Goal: Information Seeking & Learning: Learn about a topic

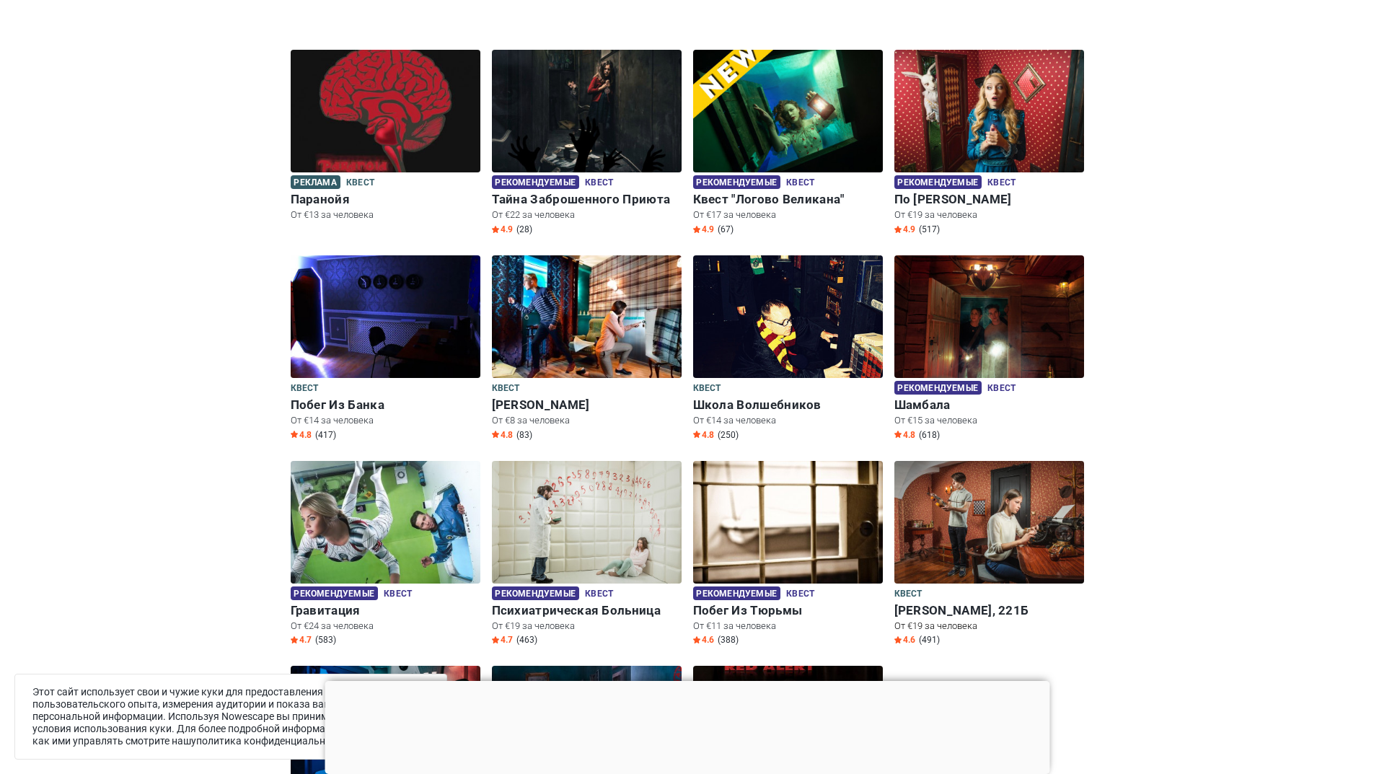
scroll to position [721, 0]
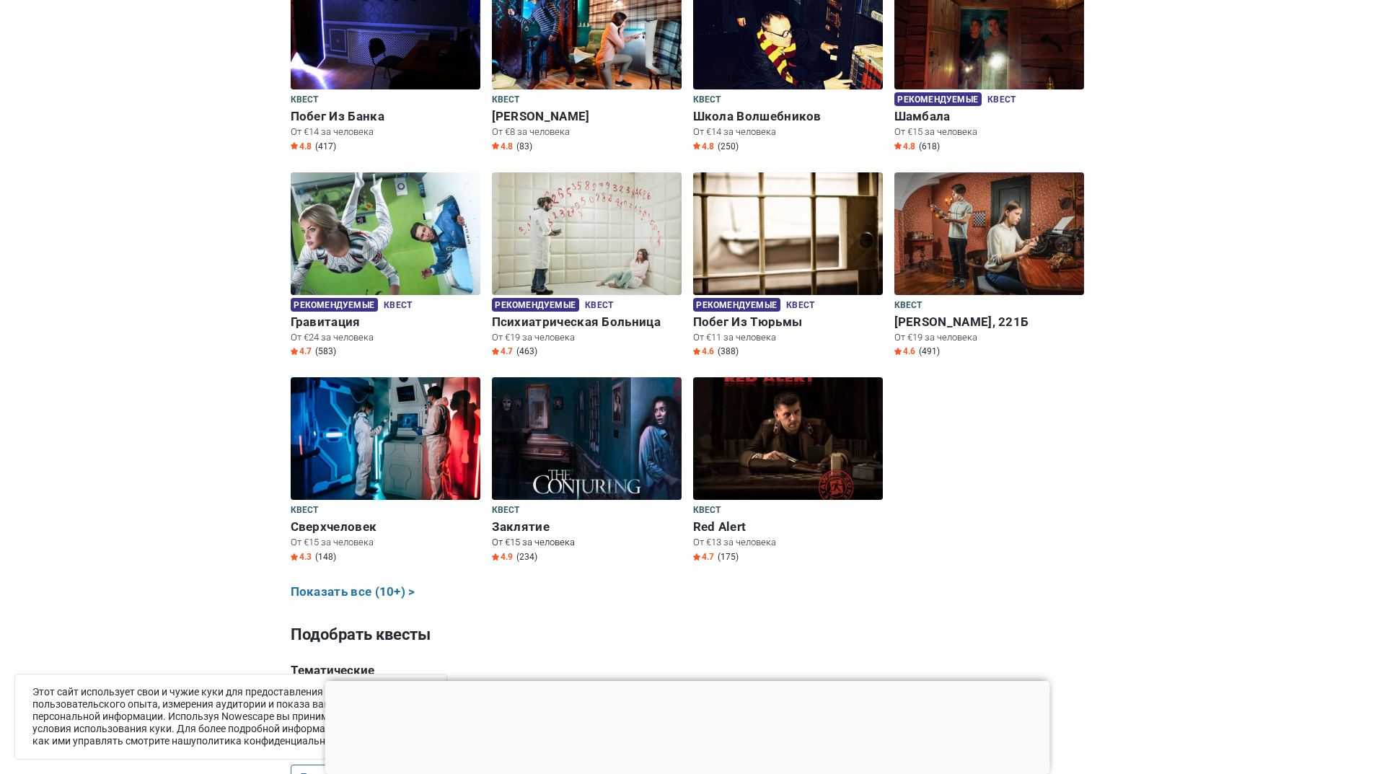
click at [539, 436] on img at bounding box center [587, 438] width 190 height 123
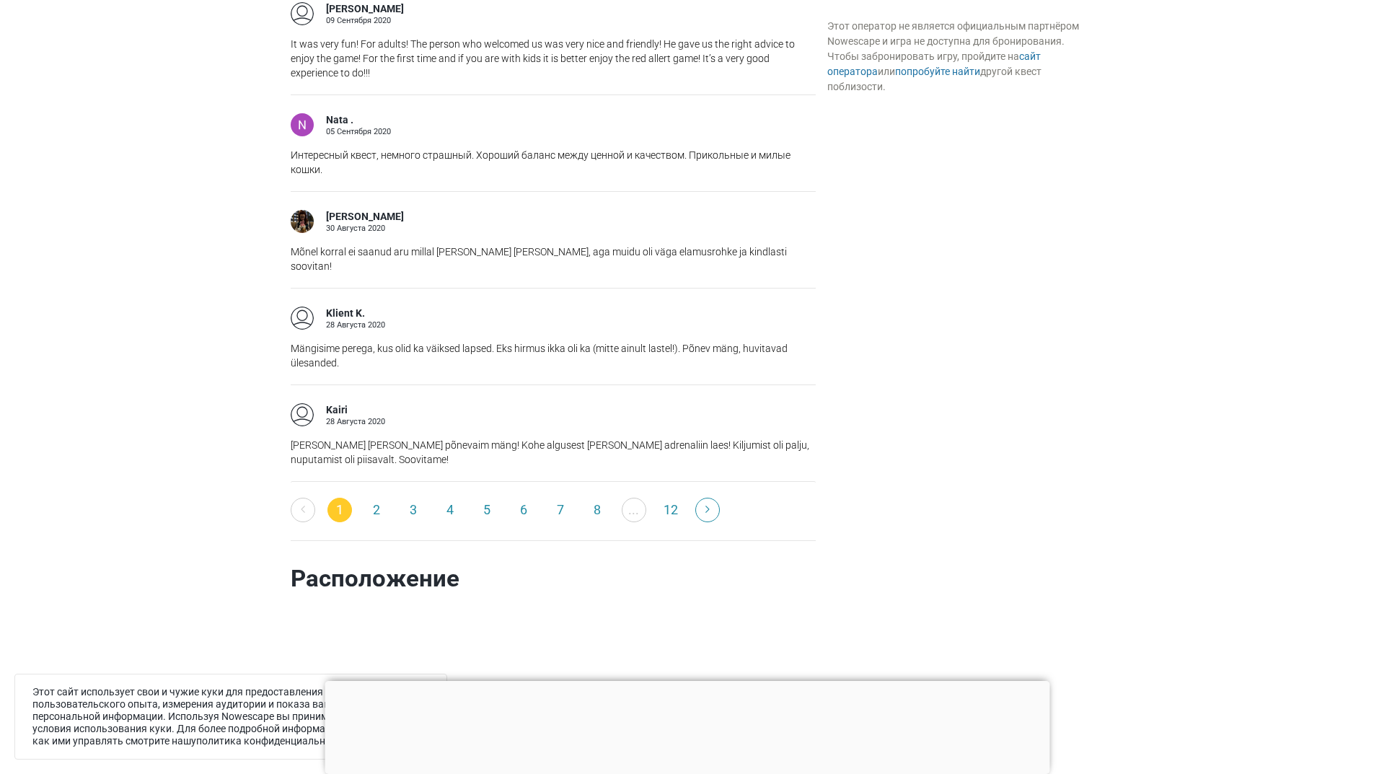
scroll to position [2524, 0]
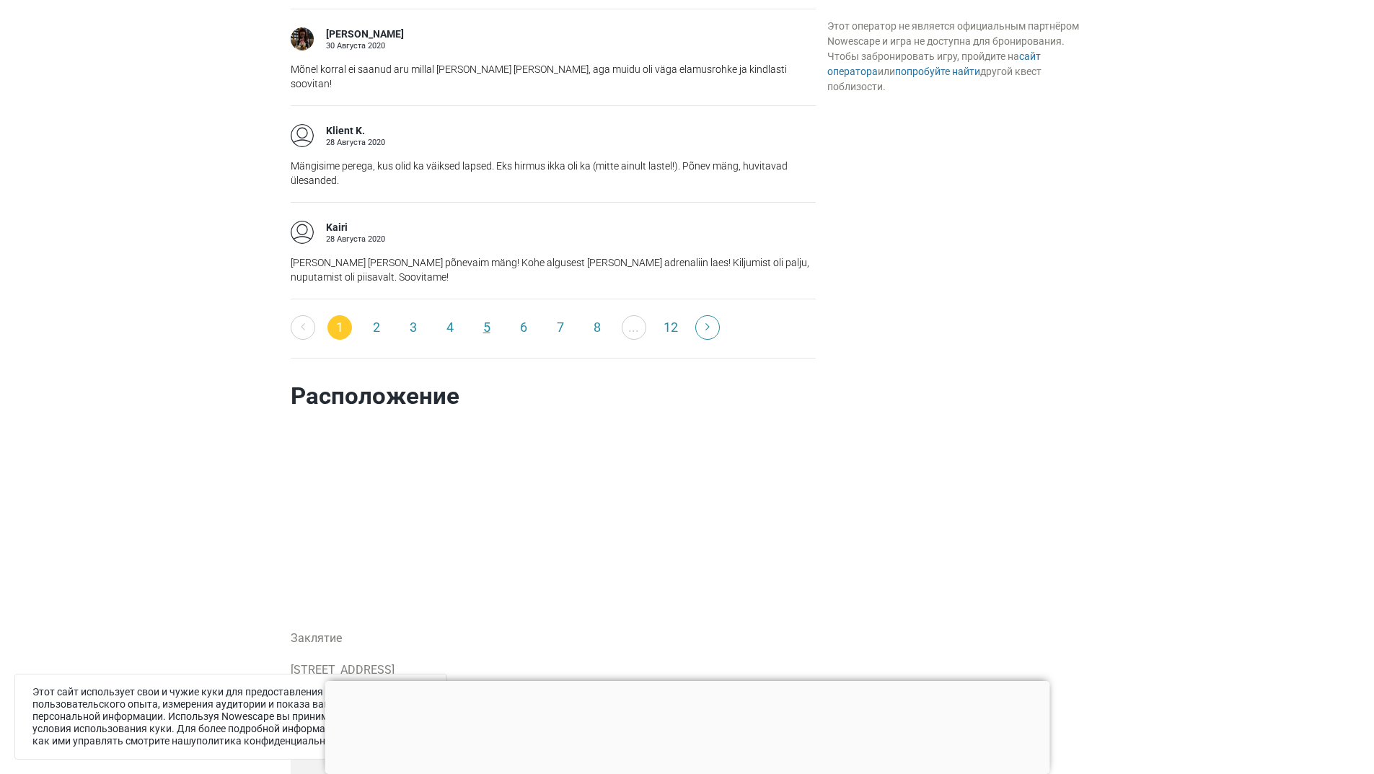
click at [481, 315] on link "5" at bounding box center [486, 327] width 25 height 25
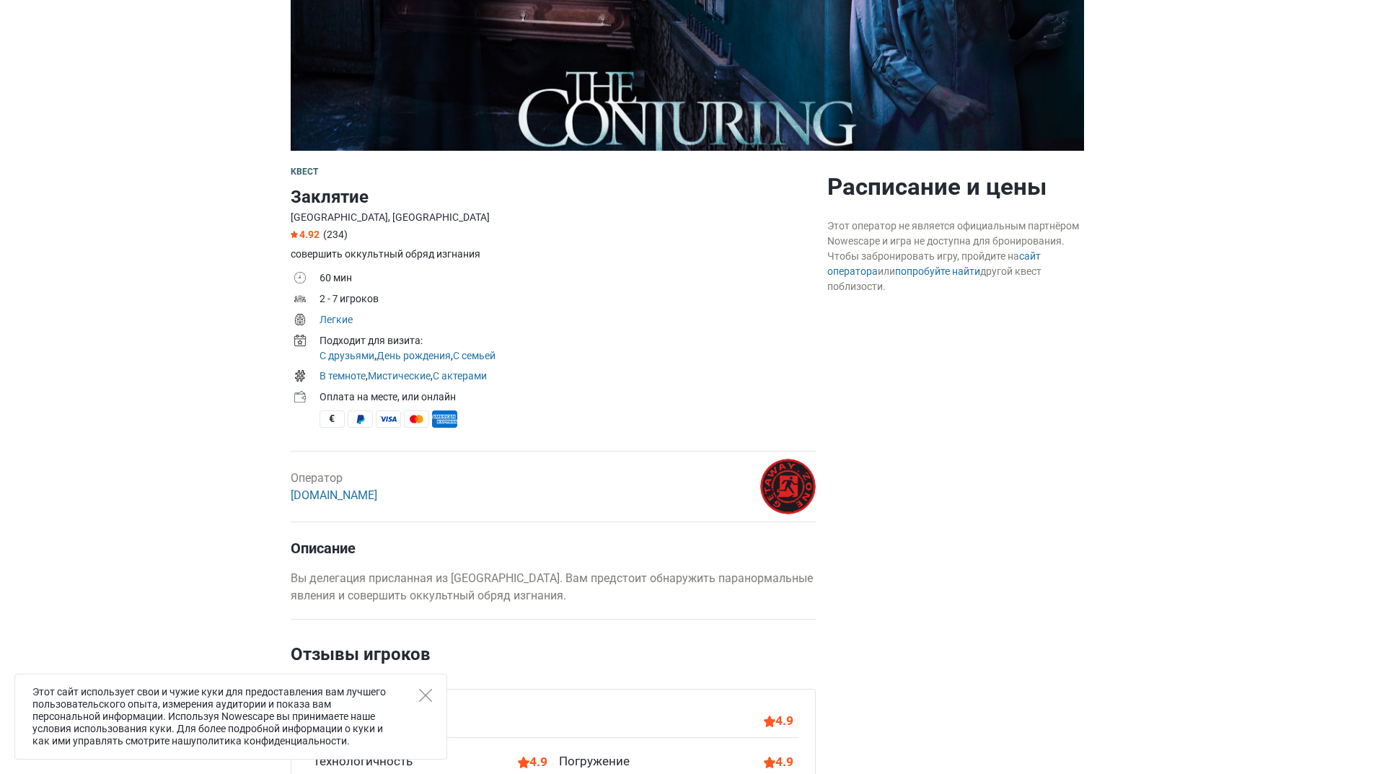
scroll to position [288, 0]
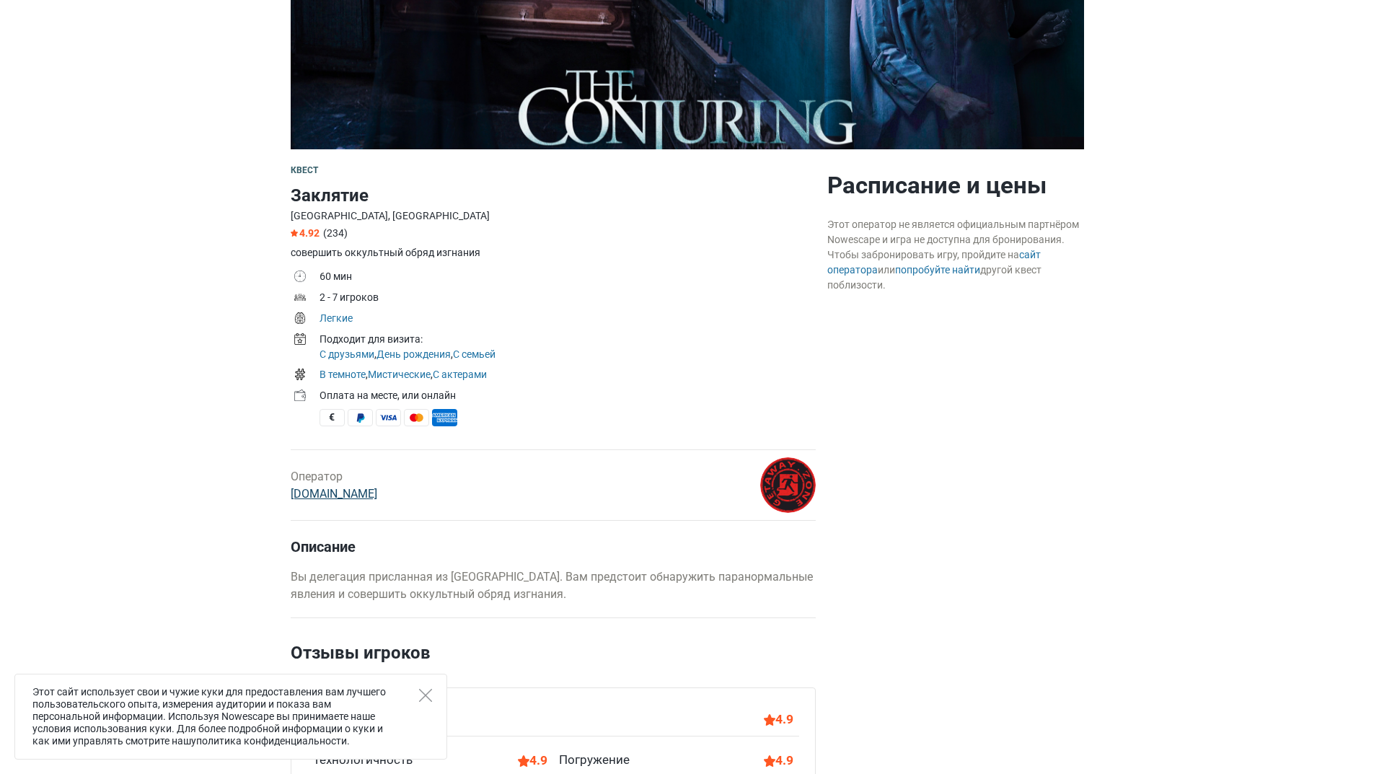
click at [338, 492] on link "GetAway.Zone" at bounding box center [334, 494] width 87 height 14
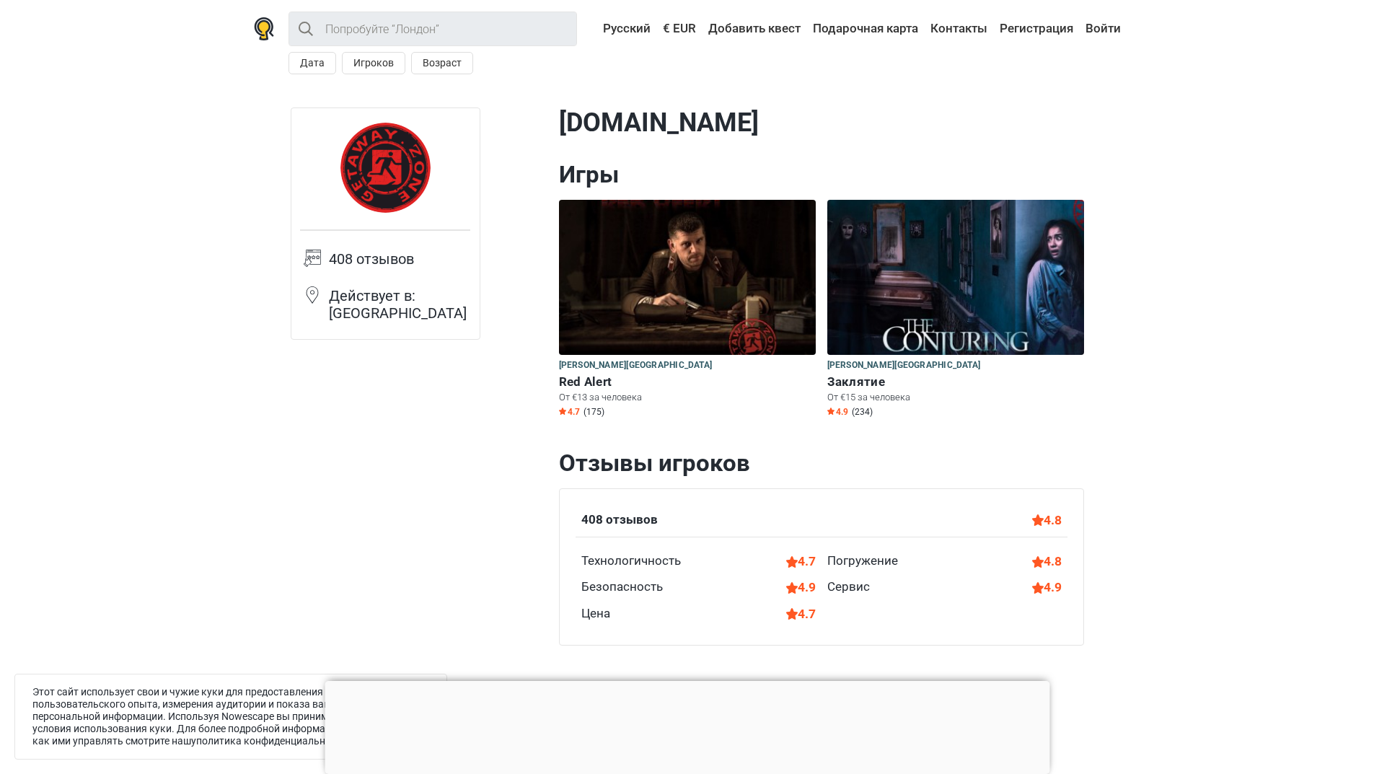
click at [391, 171] on img at bounding box center [385, 168] width 90 height 90
drag, startPoint x: 681, startPoint y: 123, endPoint x: 547, endPoint y: 128, distance: 134.2
drag, startPoint x: 559, startPoint y: 121, endPoint x: 737, endPoint y: 115, distance: 177.5
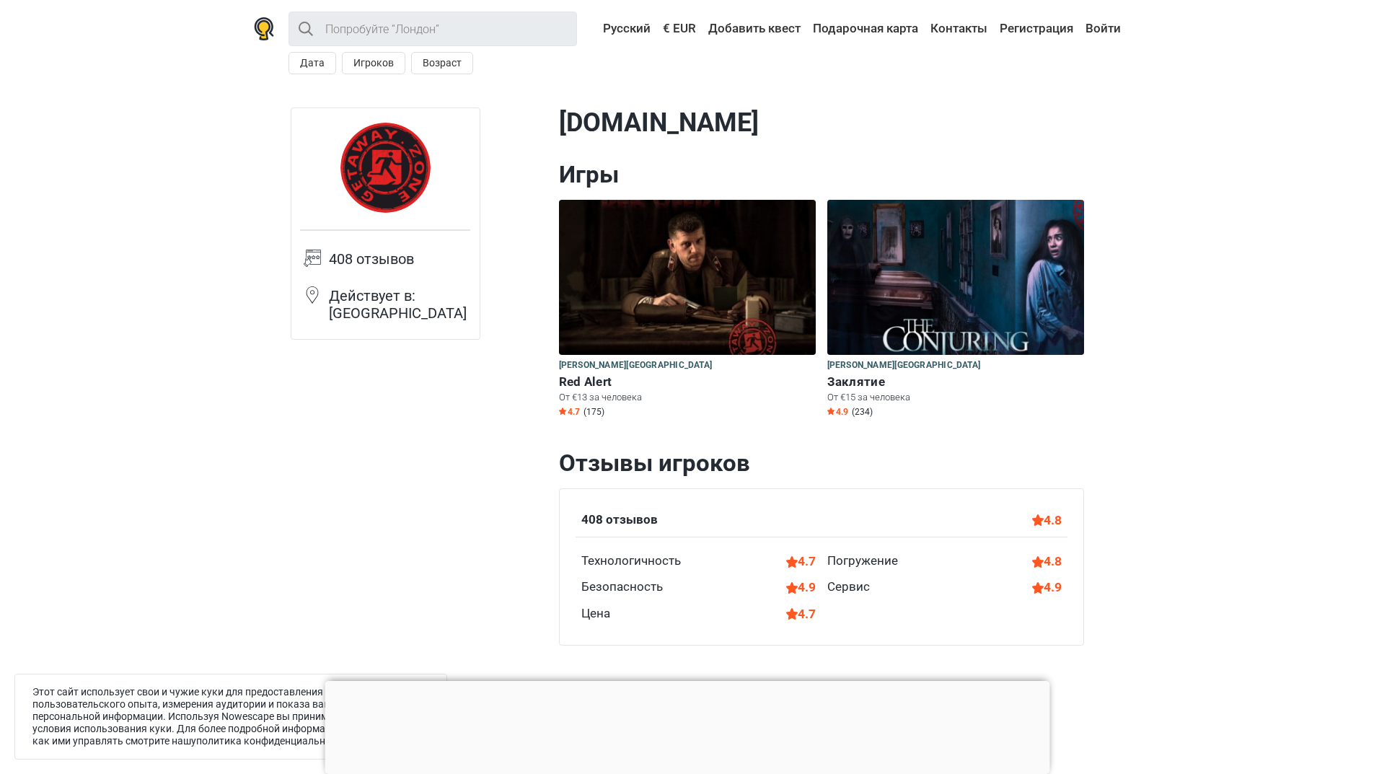
click at [737, 115] on h1 "GetAway.Zone" at bounding box center [821, 122] width 525 height 31
